Goal: Task Accomplishment & Management: Use online tool/utility

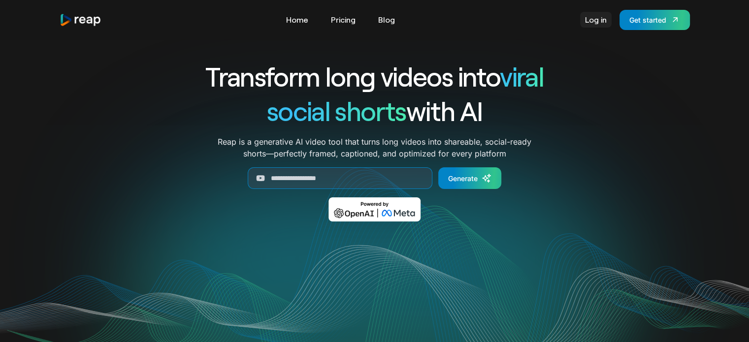
click at [593, 21] on link "Log in" at bounding box center [596, 20] width 32 height 16
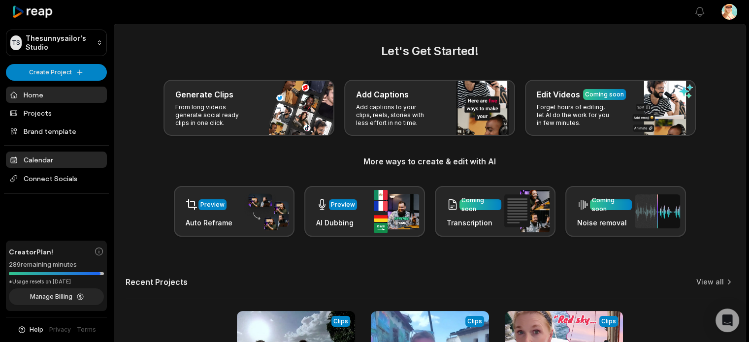
click at [47, 160] on link "Calendar" at bounding box center [56, 160] width 101 height 16
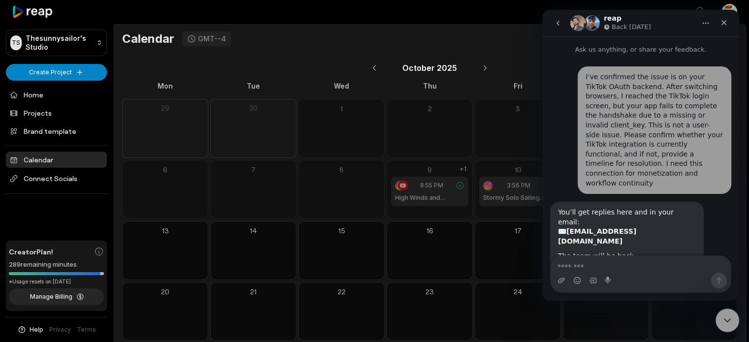
scroll to position [39, 0]
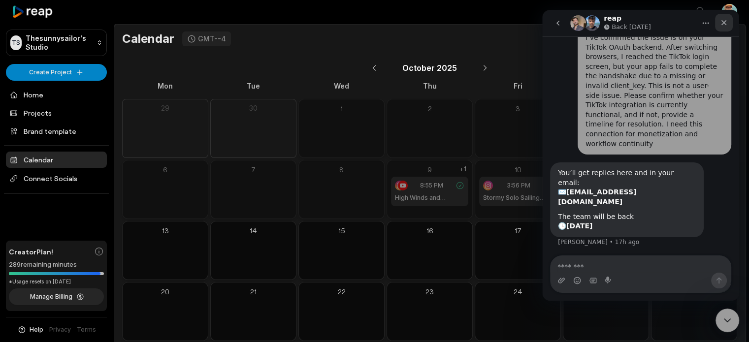
click at [725, 21] on icon "Close" at bounding box center [723, 22] width 5 height 5
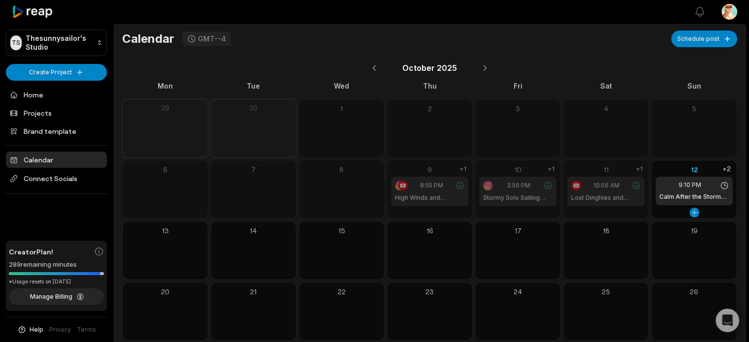
click at [700, 194] on h1 "Calm After the Storm #shorts" at bounding box center [693, 197] width 69 height 9
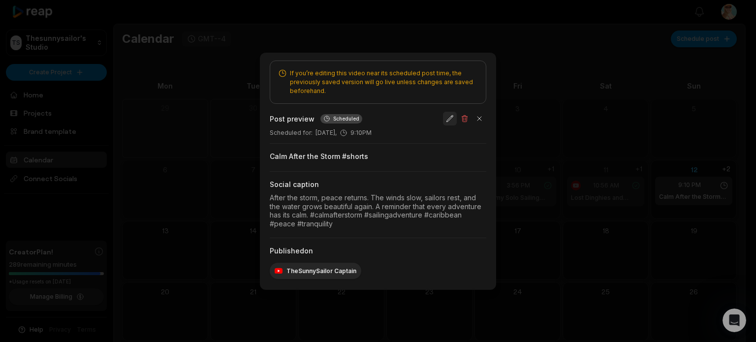
click at [450, 119] on button "button" at bounding box center [450, 119] width 14 height 14
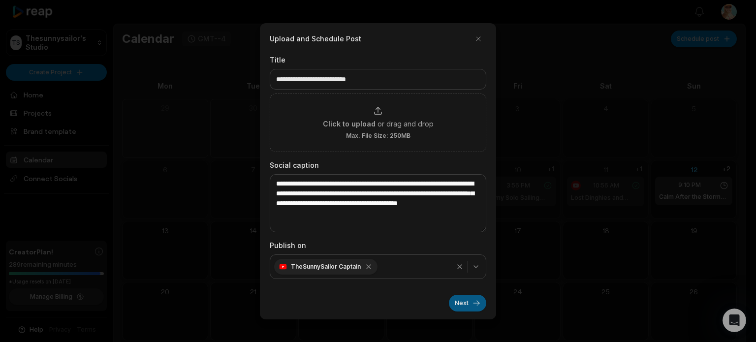
click at [457, 302] on button "Next" at bounding box center [467, 303] width 37 height 17
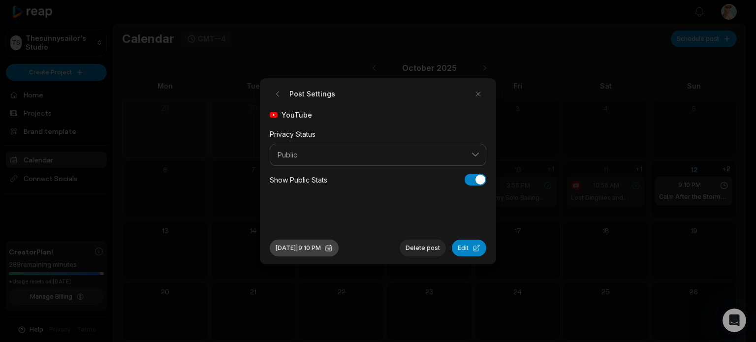
click at [327, 250] on button "Oct 12, 2025 | 9:10 PM" at bounding box center [304, 248] width 69 height 17
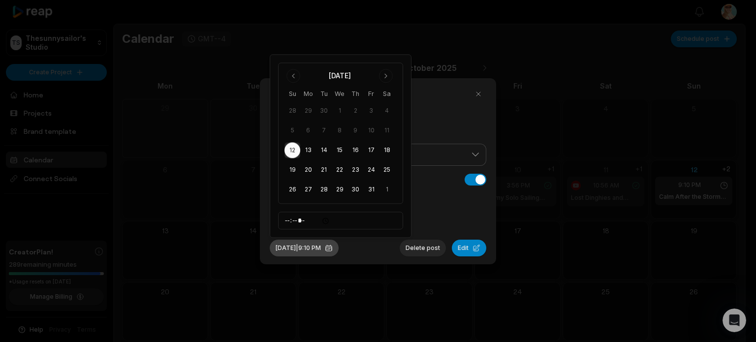
click at [332, 247] on button "Oct 12, 2025 | 9:10 PM" at bounding box center [304, 248] width 69 height 17
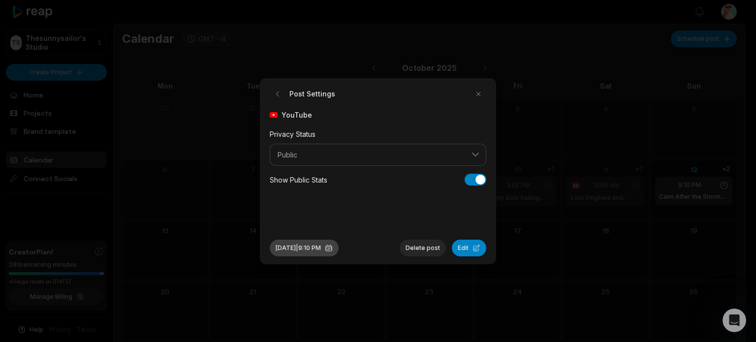
click at [297, 247] on button "Oct 12, 2025 | 9:10 PM" at bounding box center [304, 248] width 69 height 17
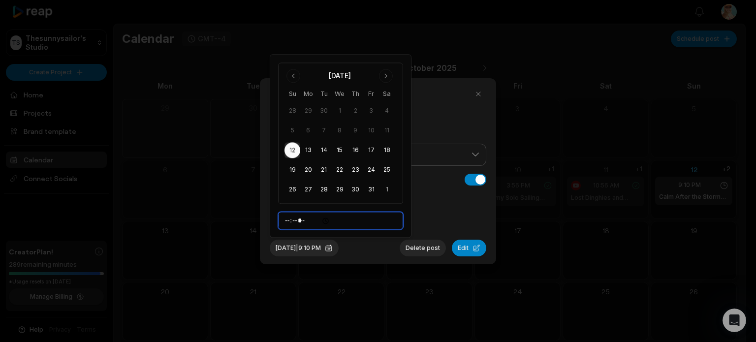
click at [290, 221] on input "*****" at bounding box center [340, 221] width 125 height 18
type input "*****"
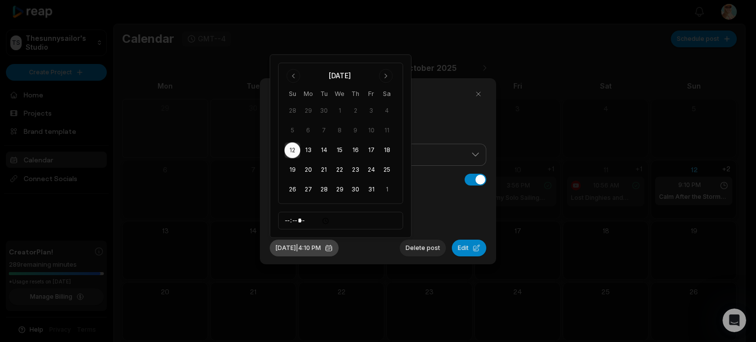
click at [323, 252] on button "Oct 12, 2025 | 4:10 PM" at bounding box center [304, 248] width 69 height 17
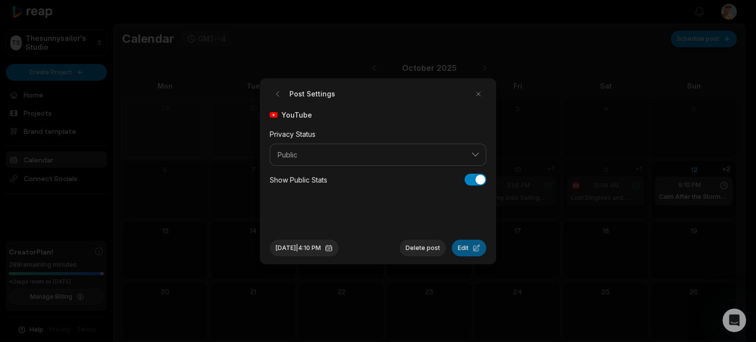
click at [468, 248] on button "Edit" at bounding box center [469, 248] width 34 height 17
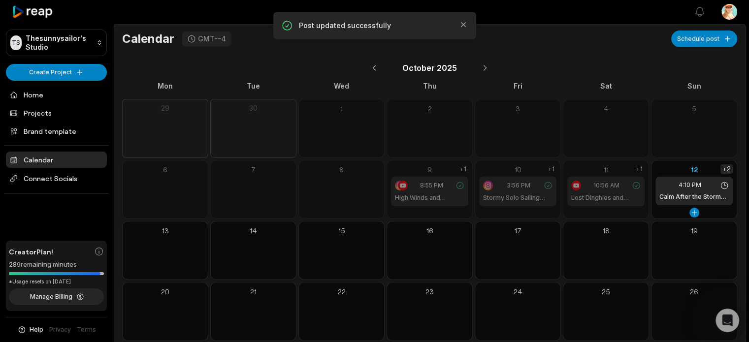
click at [724, 169] on div "+2" at bounding box center [726, 168] width 12 height 9
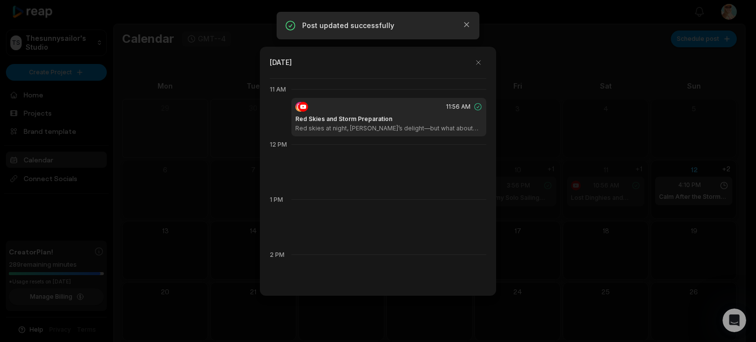
scroll to position [607, 0]
click at [321, 116] on h1 "Red Skies and Storm Preparation" at bounding box center [343, 116] width 97 height 9
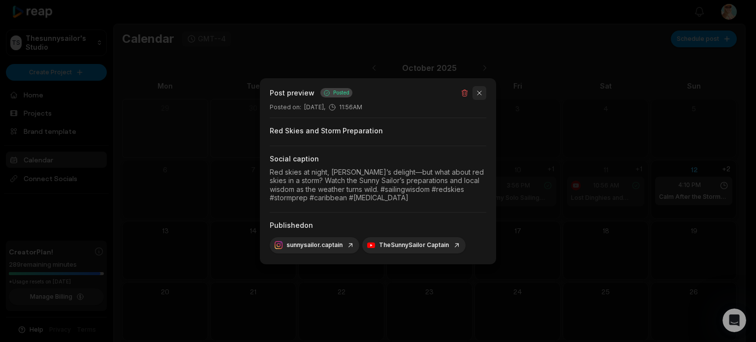
click at [481, 93] on button "button" at bounding box center [480, 93] width 14 height 14
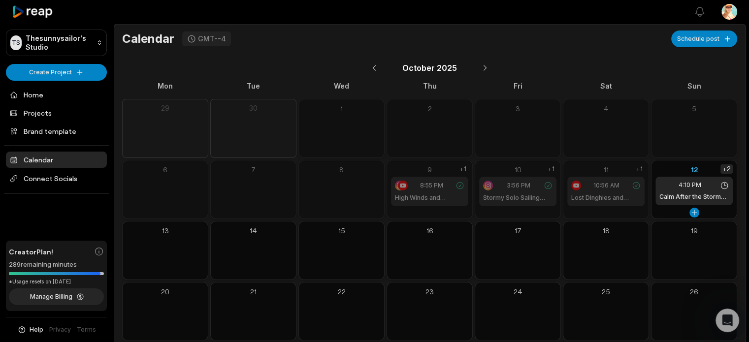
click at [727, 170] on div "+2" at bounding box center [726, 168] width 12 height 9
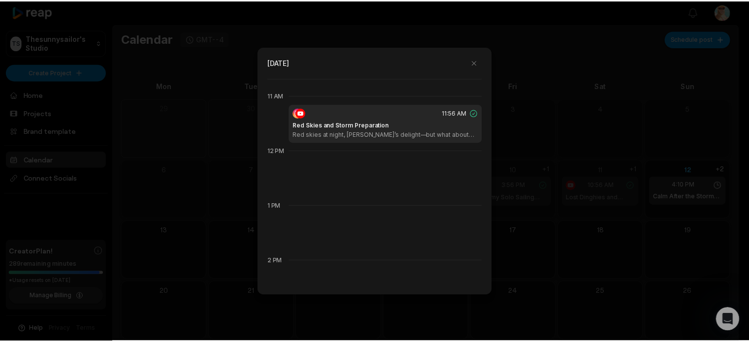
scroll to position [584, 0]
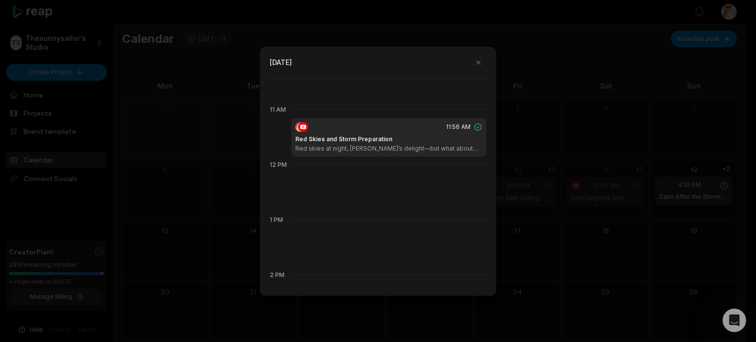
click at [296, 129] on div at bounding box center [300, 127] width 10 height 10
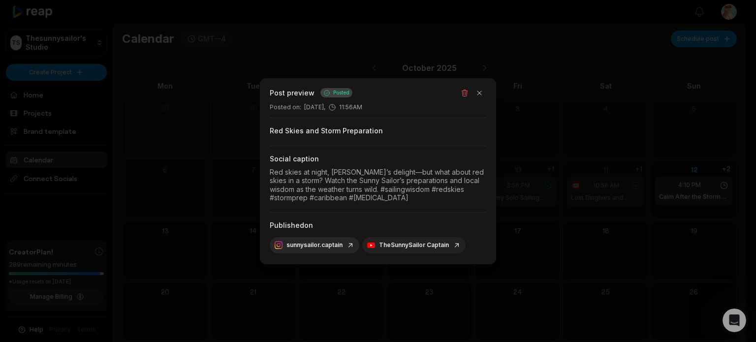
click at [435, 249] on link "TheSunnySailor Captain" at bounding box center [414, 245] width 94 height 8
click at [483, 94] on button "button" at bounding box center [480, 93] width 14 height 14
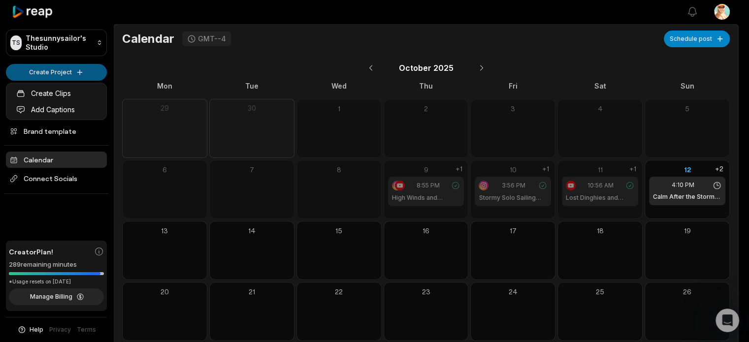
click at [52, 69] on html "TS Thesunnysailor's Studio Create Project Home Projects Brand template Calendar…" at bounding box center [374, 171] width 749 height 342
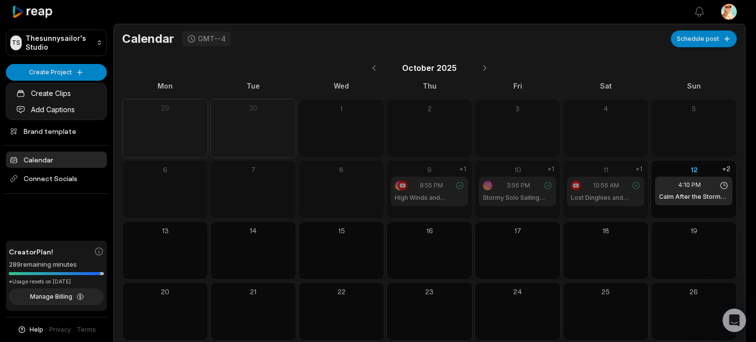
click at [37, 229] on html "TS Thesunnysailor's Studio Create Project Home Projects Brand template Calendar…" at bounding box center [378, 171] width 756 height 342
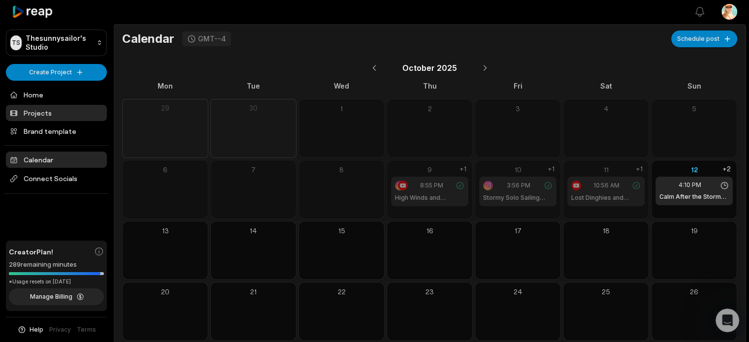
click at [40, 118] on link "Projects" at bounding box center [56, 113] width 101 height 16
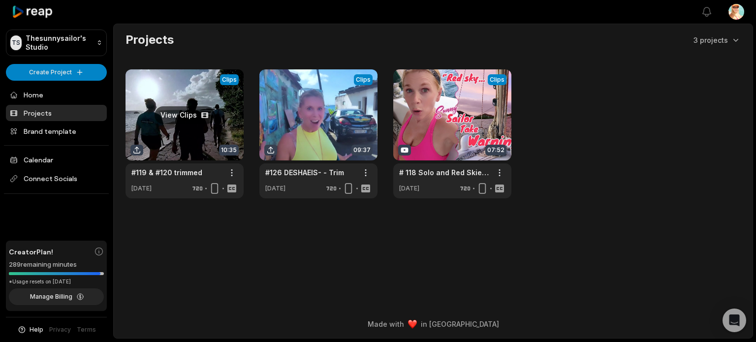
click at [186, 118] on link at bounding box center [185, 133] width 118 height 129
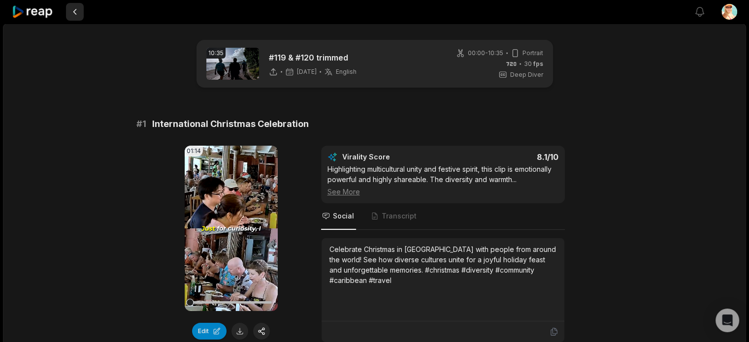
click at [74, 12] on button at bounding box center [75, 12] width 18 height 18
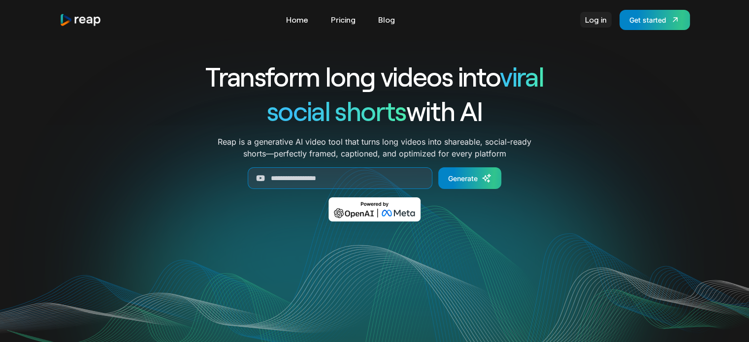
click at [596, 21] on link "Log in" at bounding box center [596, 20] width 32 height 16
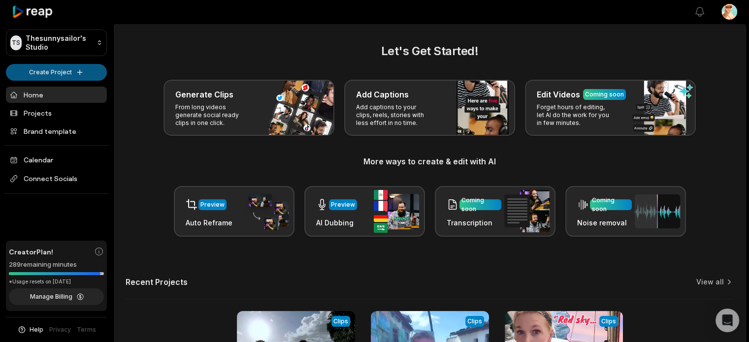
click at [62, 72] on html "TS Thesunnysailor's Studio Create Project Home Projects Brand template Calendar…" at bounding box center [374, 171] width 749 height 342
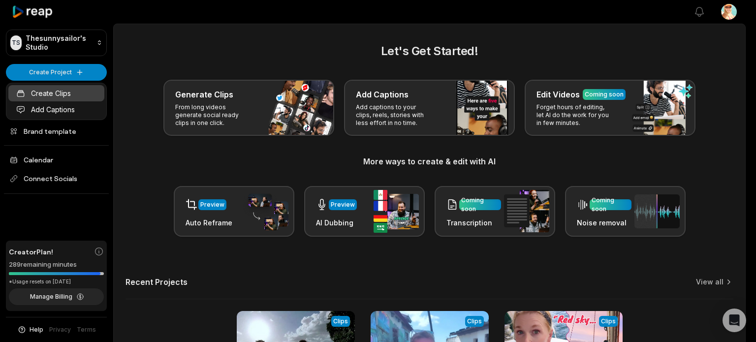
click at [53, 91] on link "Create Clips" at bounding box center [56, 93] width 96 height 16
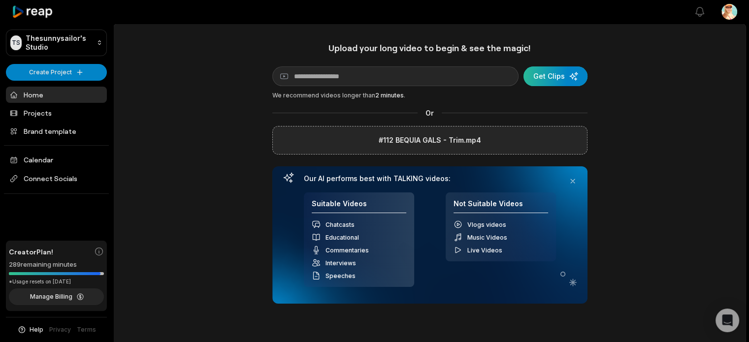
click at [546, 75] on div "submit" at bounding box center [555, 76] width 64 height 20
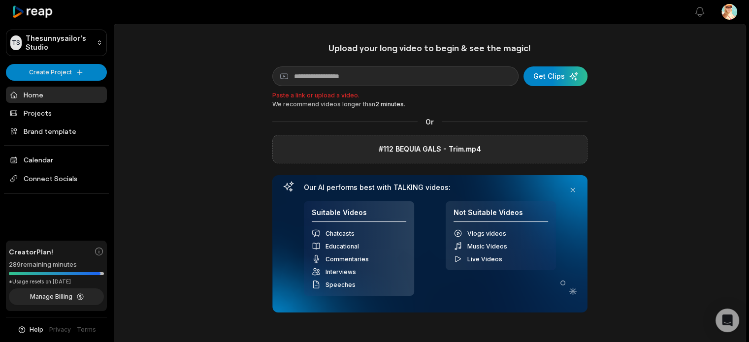
click at [350, 151] on div "#112 BEQUIA GALS - Trim.mp4" at bounding box center [429, 149] width 315 height 29
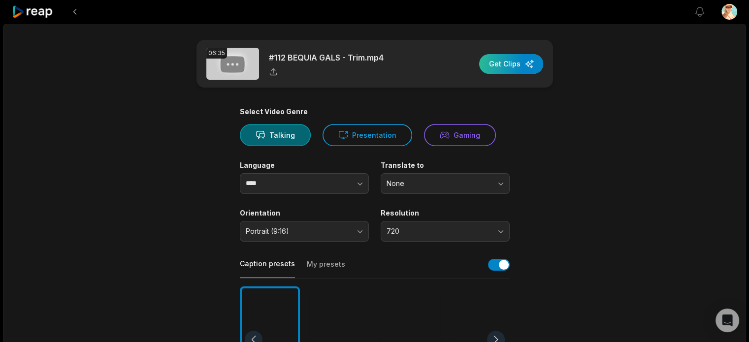
click at [505, 64] on div "button" at bounding box center [511, 64] width 64 height 20
